Goal: Task Accomplishment & Management: Manage account settings

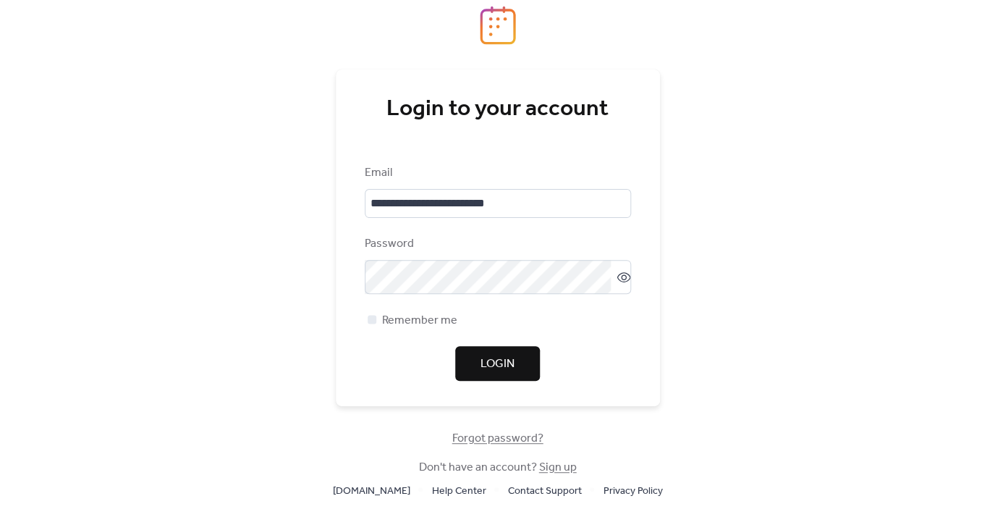
click at [503, 371] on span "Login" at bounding box center [497, 363] width 34 height 17
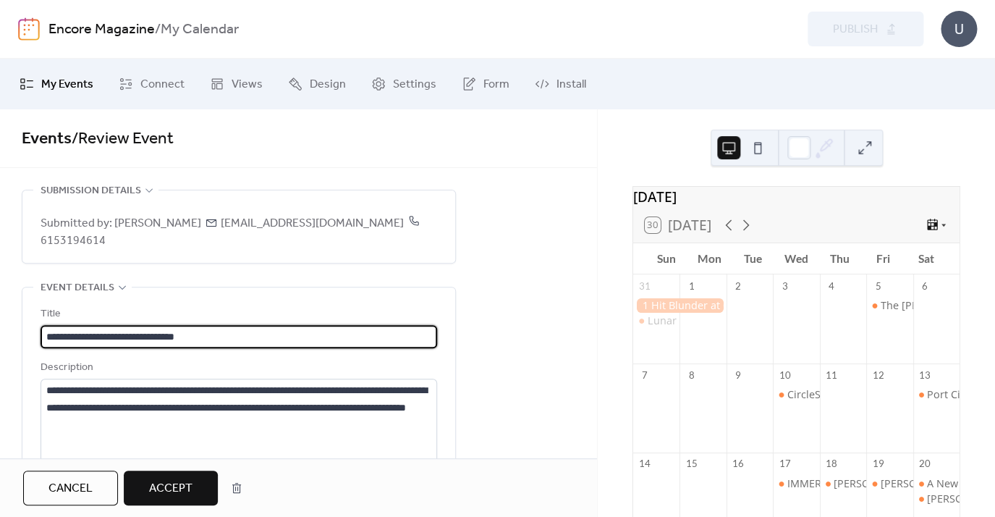
click at [191, 486] on span "Accept" at bounding box center [170, 488] width 43 height 17
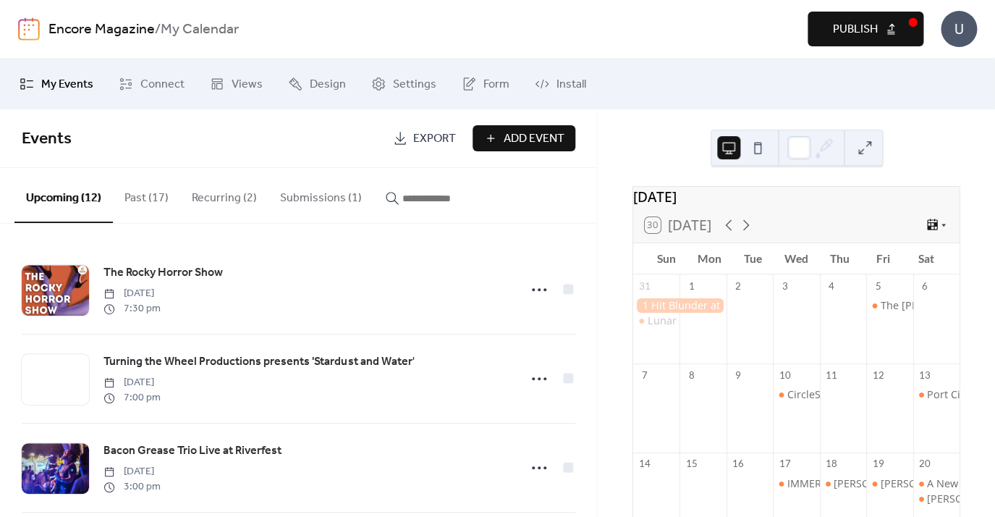
click at [287, 203] on button "Submissions (1)" at bounding box center [320, 195] width 105 height 54
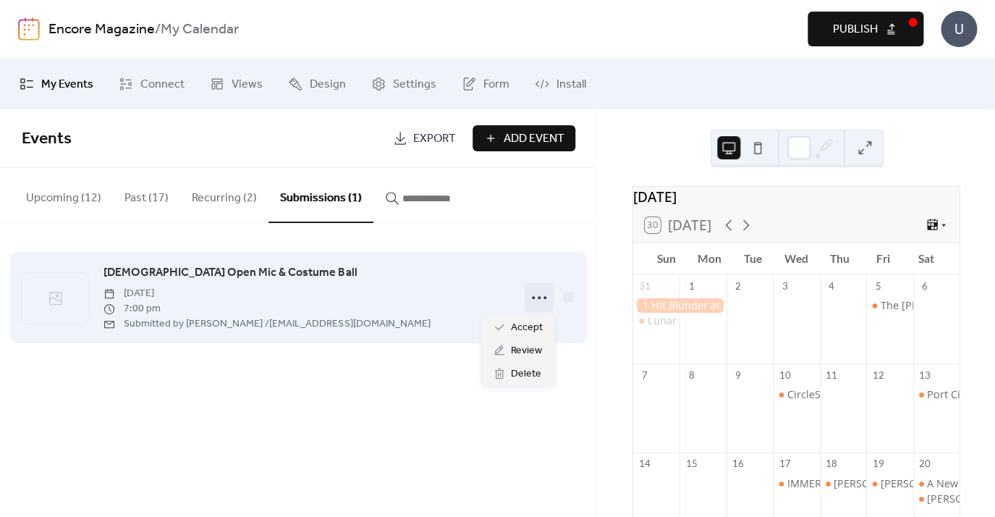
click at [535, 304] on icon at bounding box center [538, 297] width 23 height 23
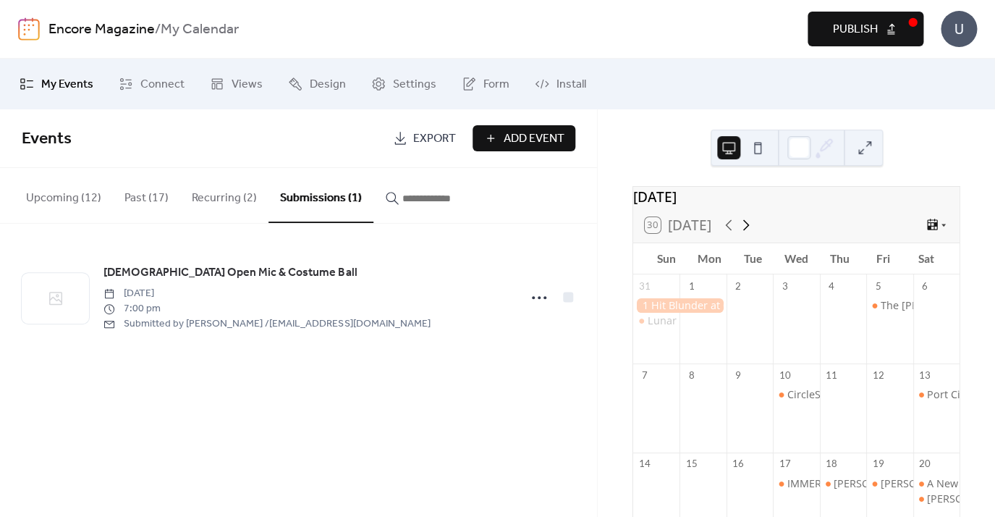
click at [747, 232] on icon at bounding box center [745, 224] width 17 height 17
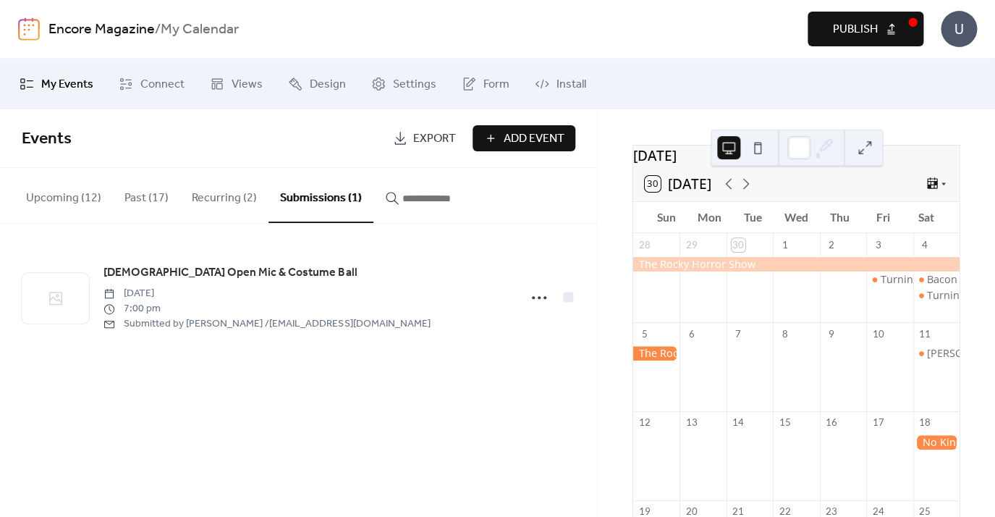
scroll to position [46, 0]
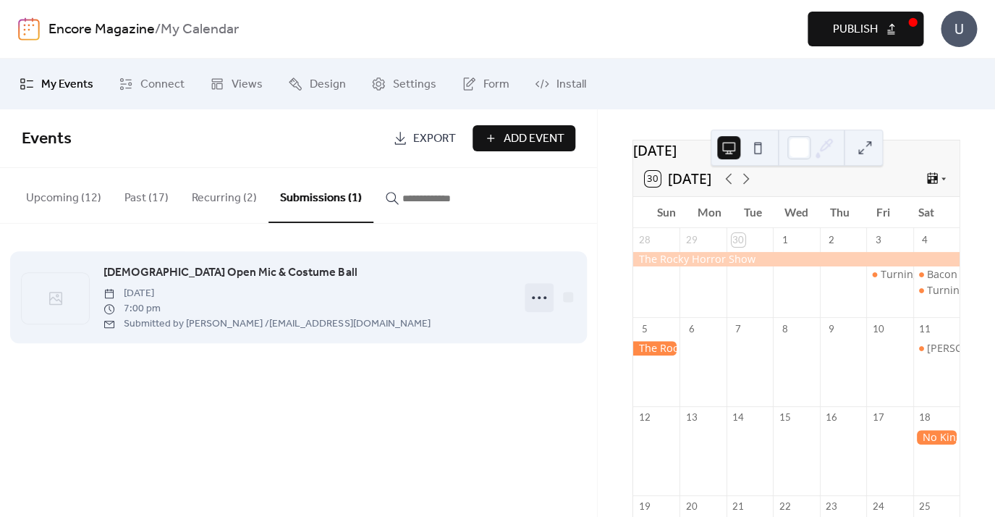
click at [536, 299] on icon at bounding box center [538, 297] width 23 height 23
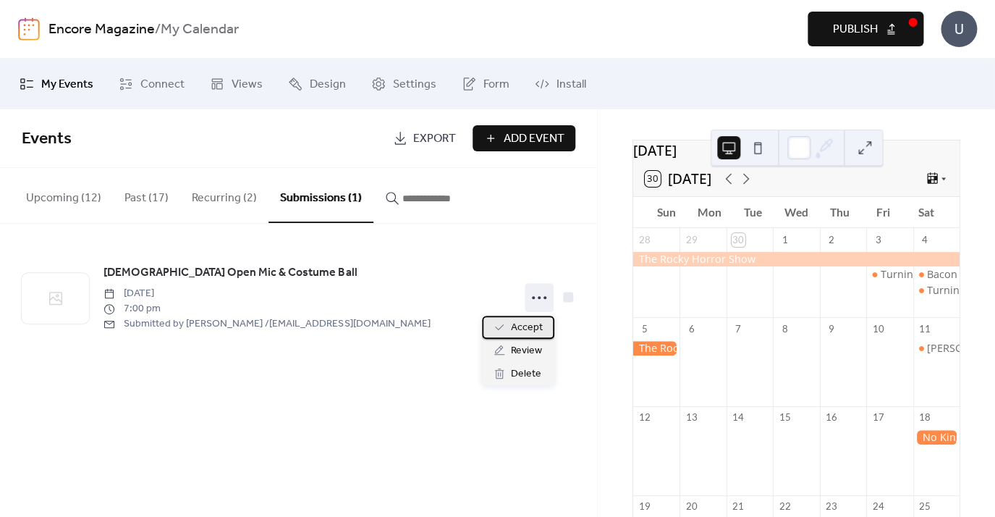
click at [527, 323] on span "Accept" at bounding box center [527, 327] width 32 height 17
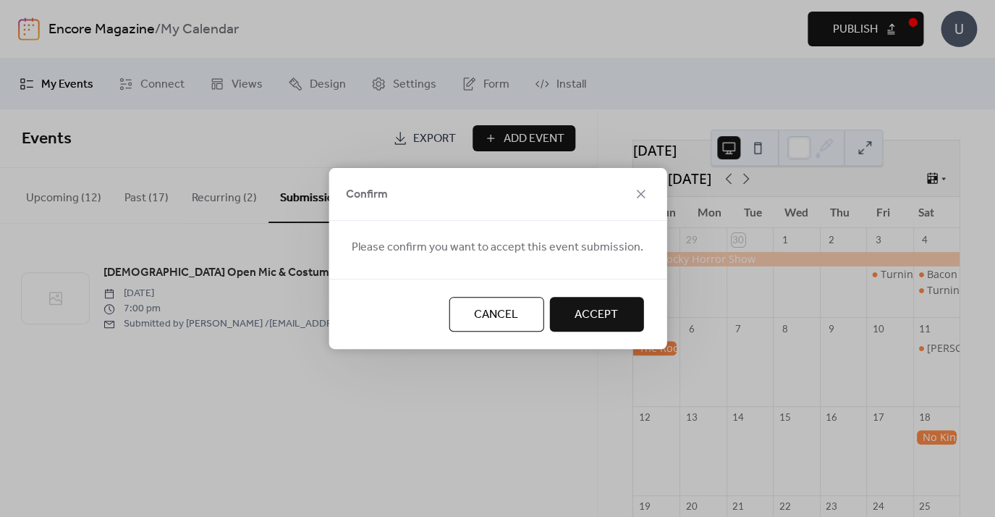
click at [574, 318] on span "Accept" at bounding box center [595, 314] width 43 height 17
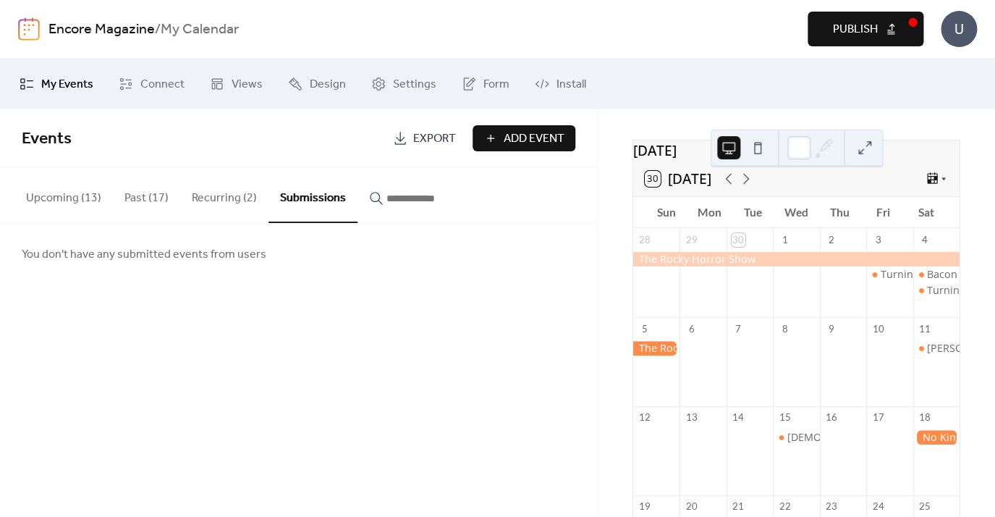
click at [867, 24] on span "Publish" at bounding box center [855, 29] width 45 height 17
click at [46, 199] on button "Upcoming (13)" at bounding box center [63, 195] width 98 height 54
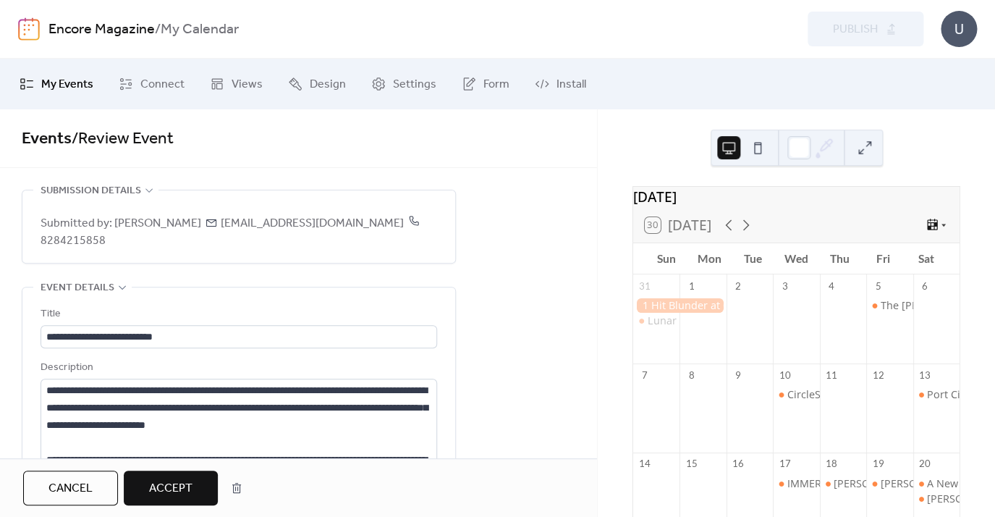
click at [82, 82] on span "My Events" at bounding box center [67, 84] width 52 height 17
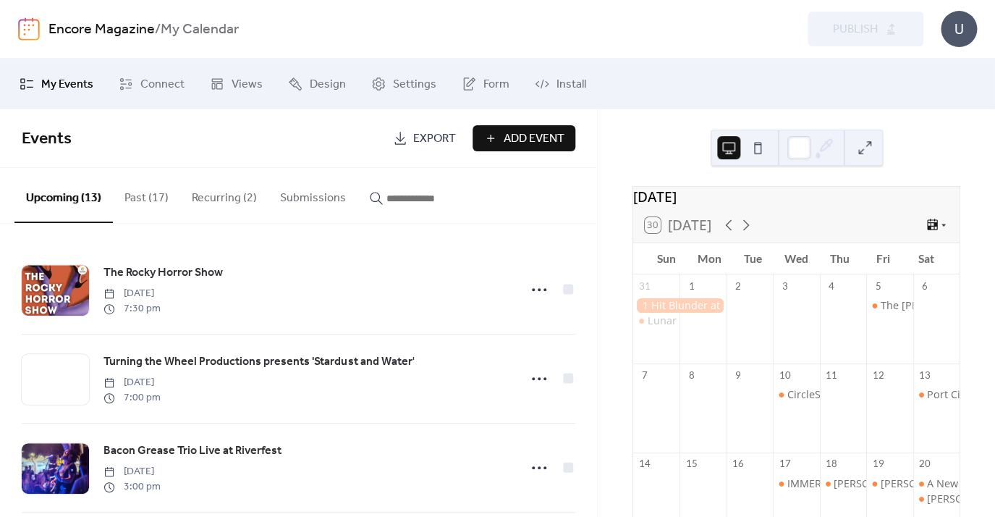
click at [289, 197] on button "Submissions" at bounding box center [312, 195] width 89 height 54
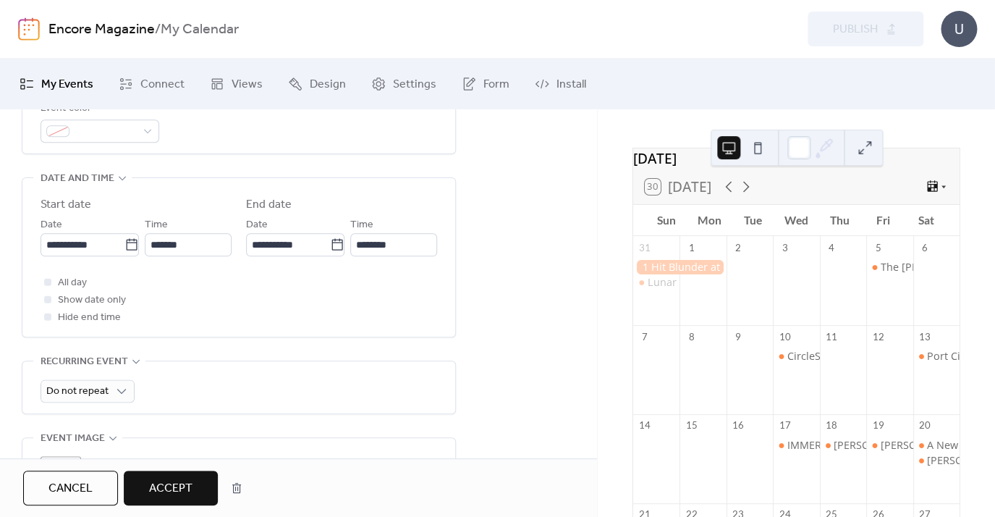
scroll to position [49, 0]
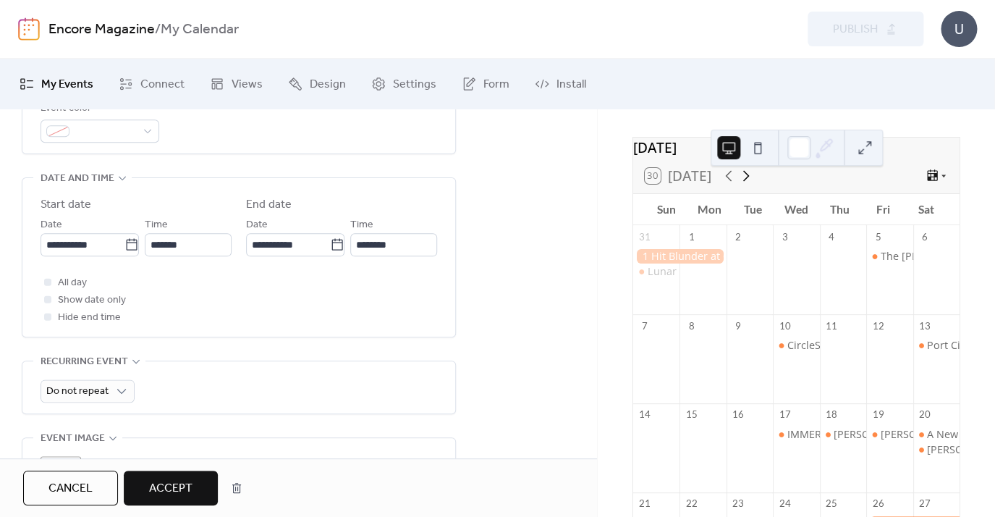
click at [747, 181] on icon at bounding box center [746, 175] width 7 height 11
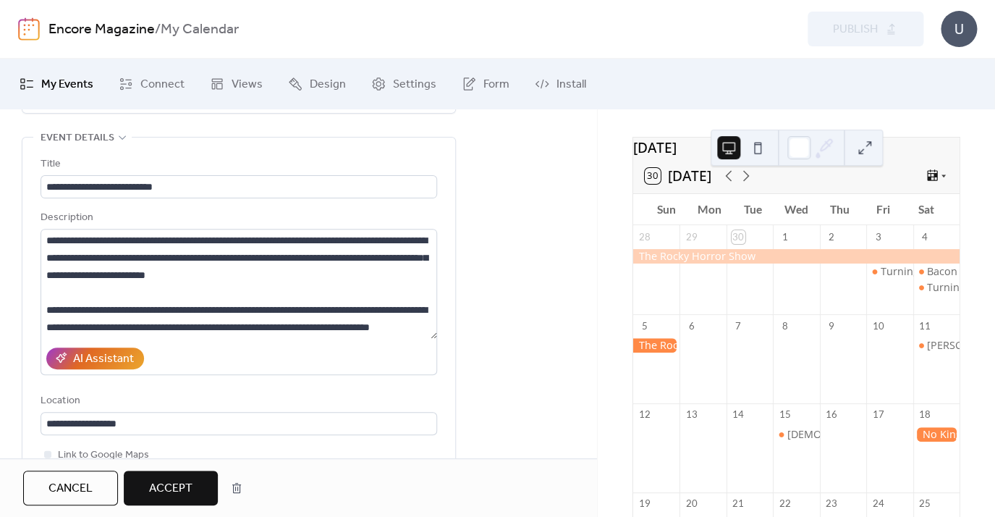
scroll to position [0, 0]
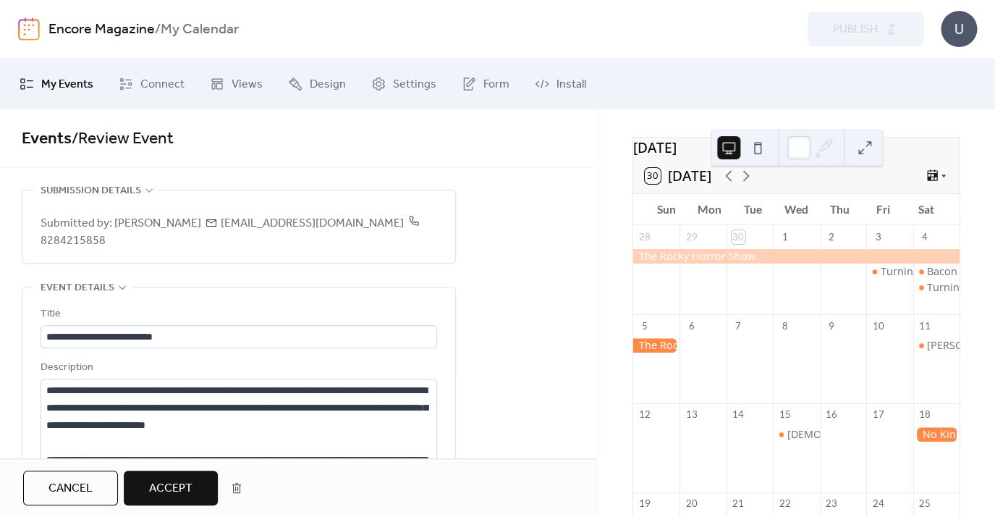
click at [61, 87] on span "My Events" at bounding box center [67, 84] width 52 height 17
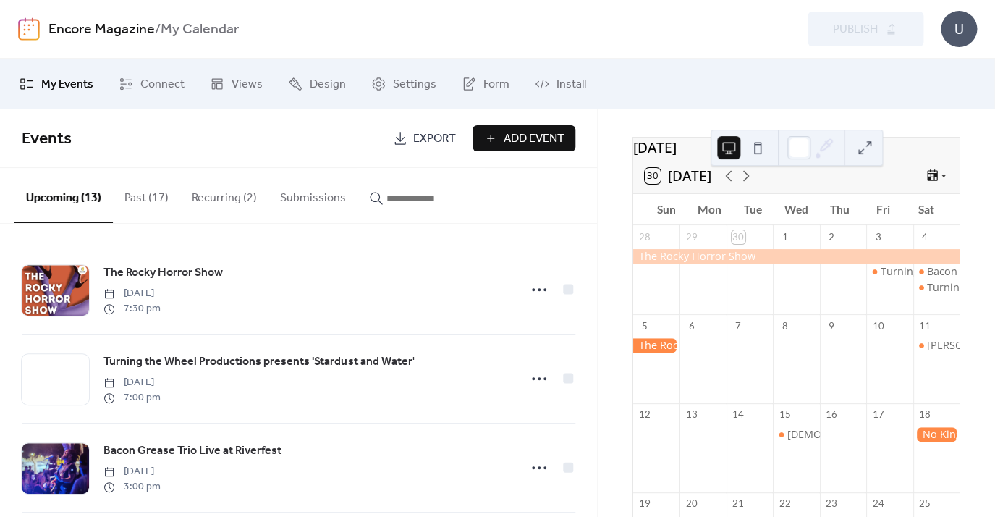
click at [313, 195] on button "Submissions" at bounding box center [312, 195] width 89 height 54
